Goal: Navigation & Orientation: Find specific page/section

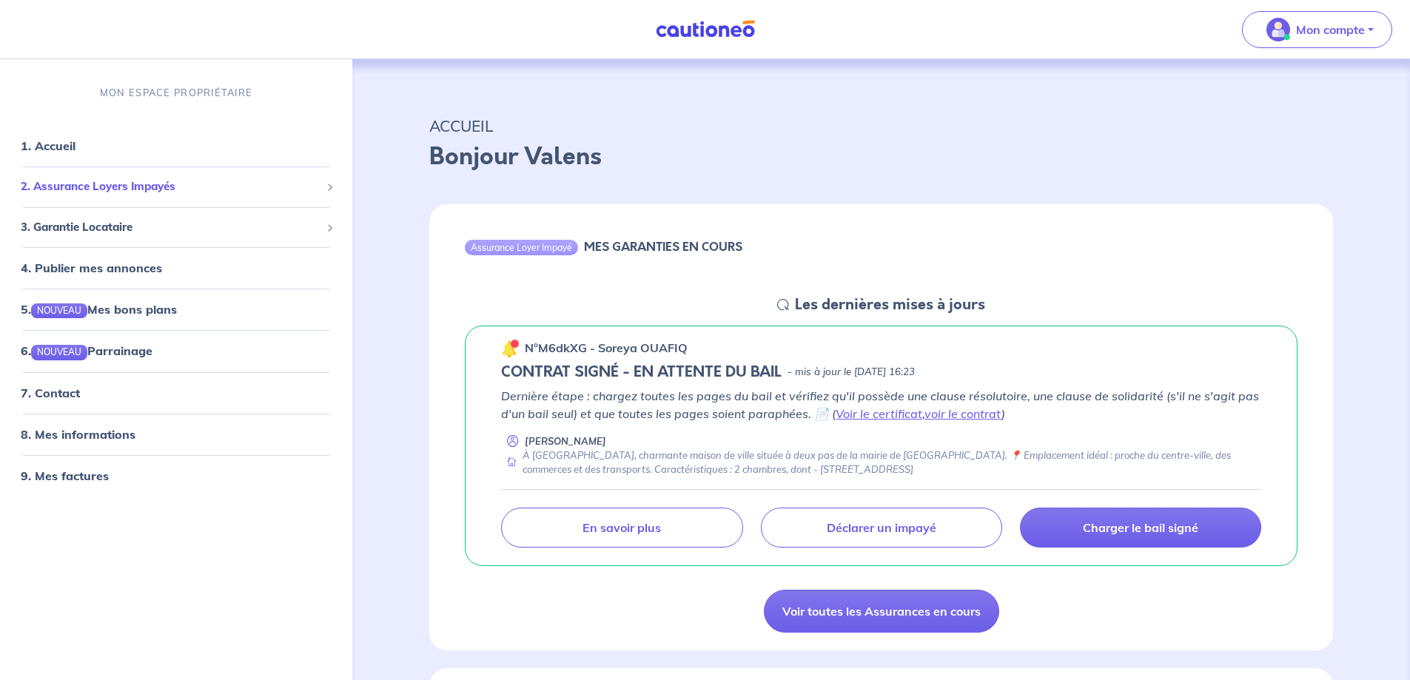
click at [186, 182] on span "2. Assurance Loyers Impayés" at bounding box center [171, 186] width 300 height 17
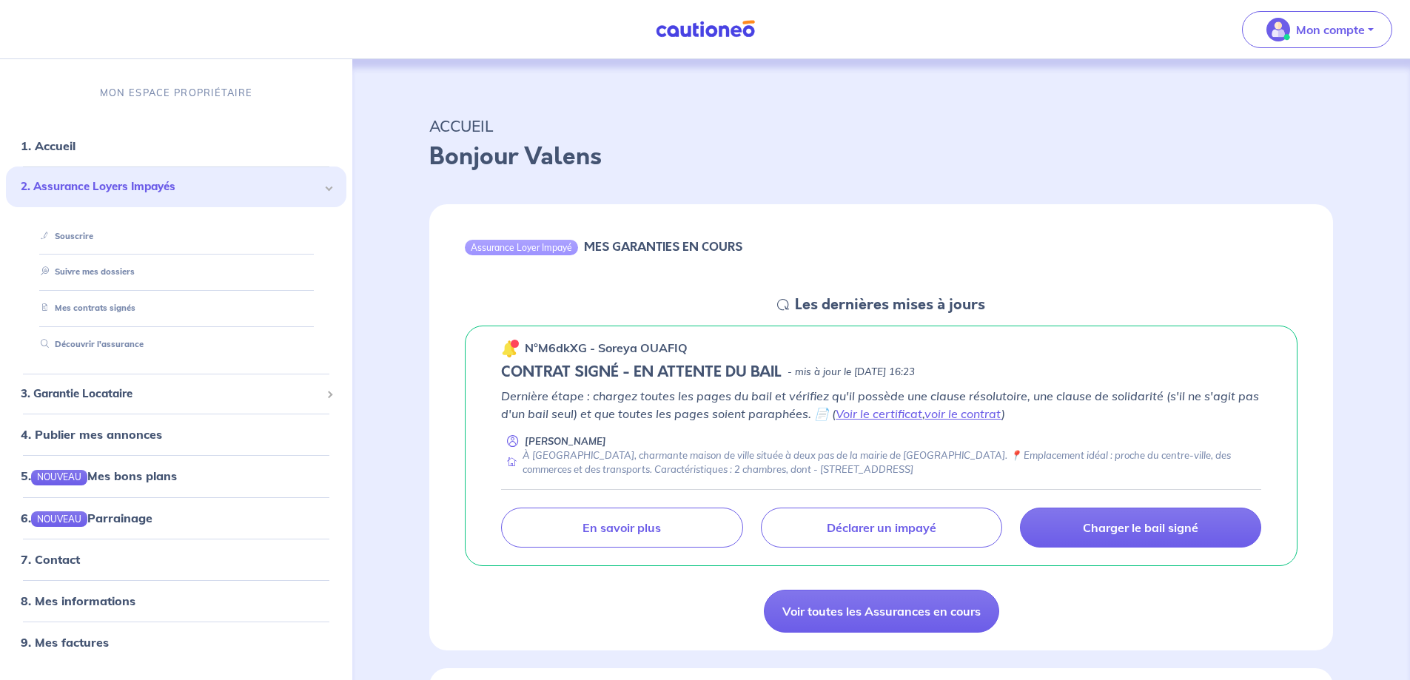
click at [186, 182] on span "2. Assurance Loyers Impayés" at bounding box center [171, 186] width 300 height 17
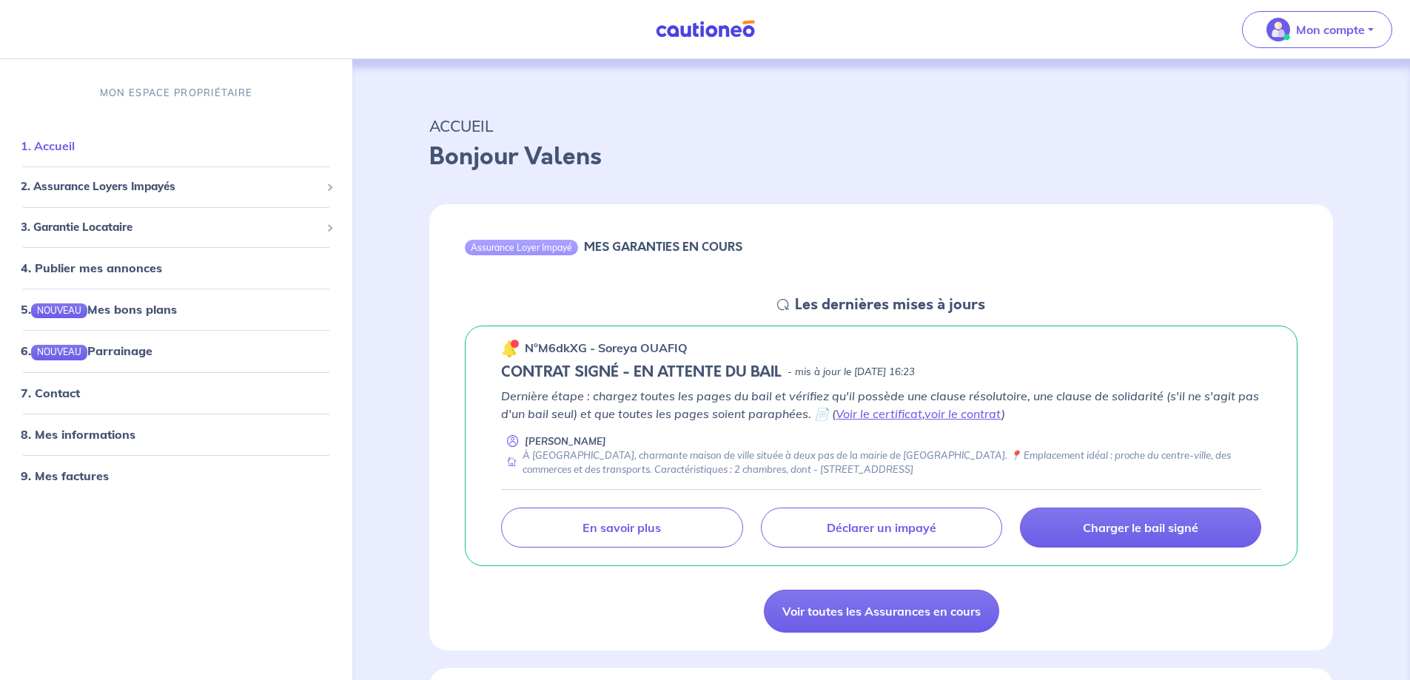
click at [52, 138] on link "1. Accueil" at bounding box center [48, 145] width 54 height 15
click at [124, 221] on span "3. Garantie Locataire" at bounding box center [171, 227] width 300 height 17
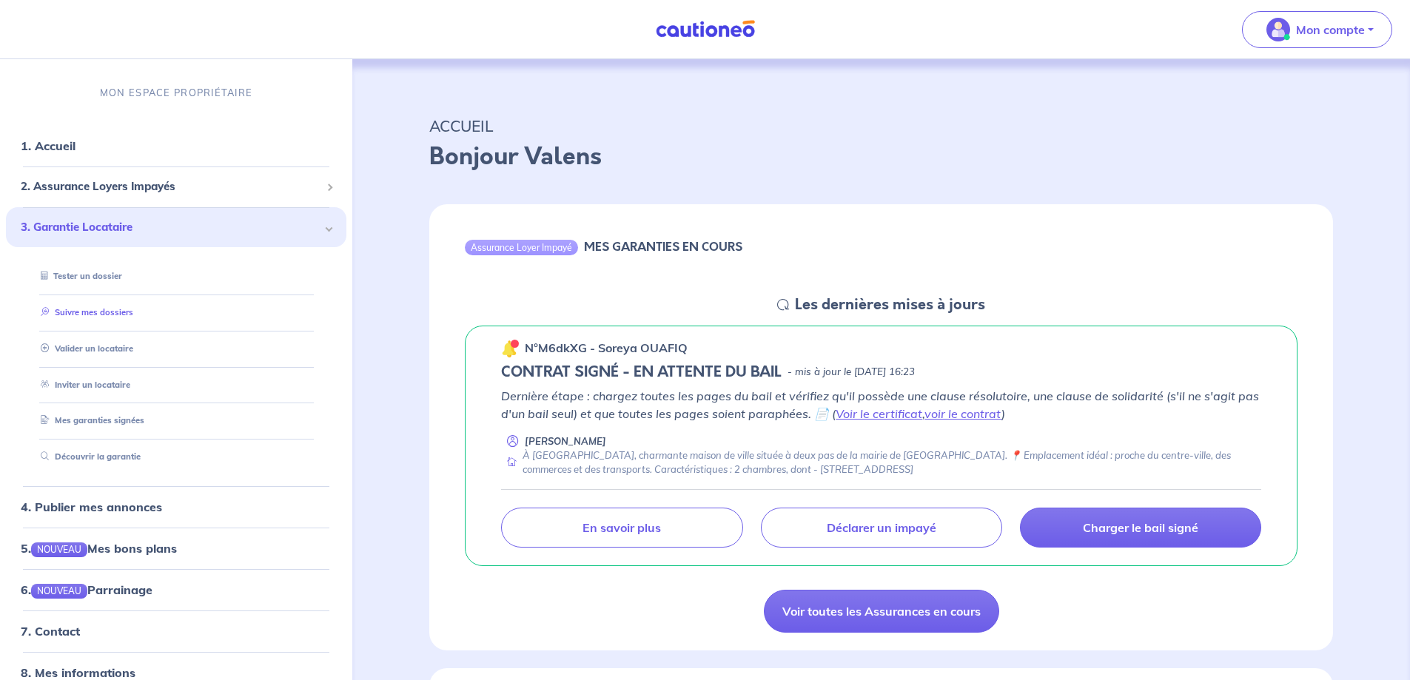
click at [126, 307] on link "Suivre mes dossiers" at bounding box center [84, 312] width 98 height 10
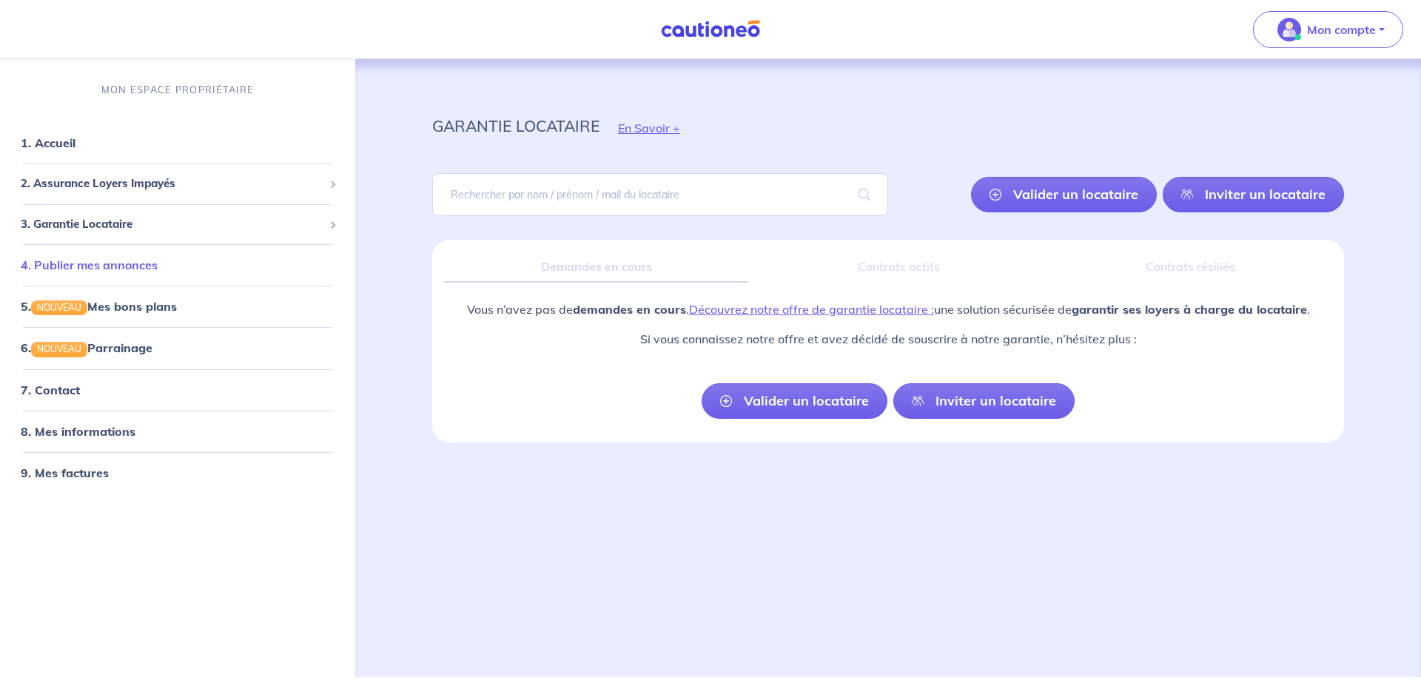
click at [107, 262] on link "4. Publier mes annonces" at bounding box center [89, 265] width 137 height 15
